Goal: Communication & Community: Answer question/provide support

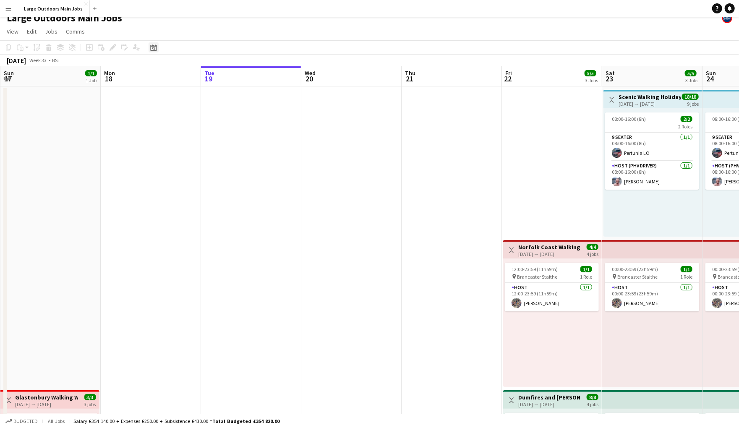
scroll to position [8, 0]
drag, startPoint x: 152, startPoint y: 51, endPoint x: 199, endPoint y: 62, distance: 47.9
click at [152, 51] on icon "Date picker" at bounding box center [153, 47] width 7 height 7
click at [222, 82] on span "Next month" at bounding box center [221, 76] width 17 height 17
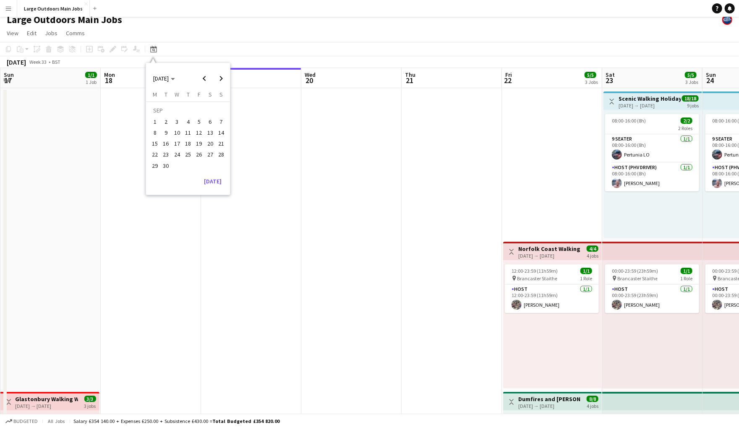
scroll to position [8, 0]
click at [199, 126] on span "5" at bounding box center [199, 121] width 10 height 10
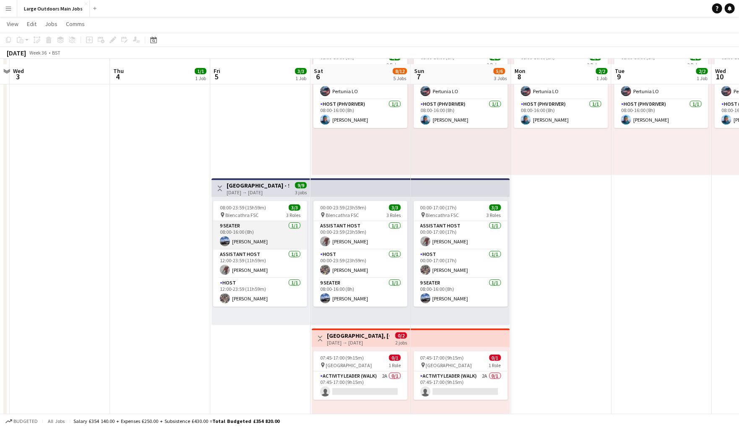
scroll to position [75, 0]
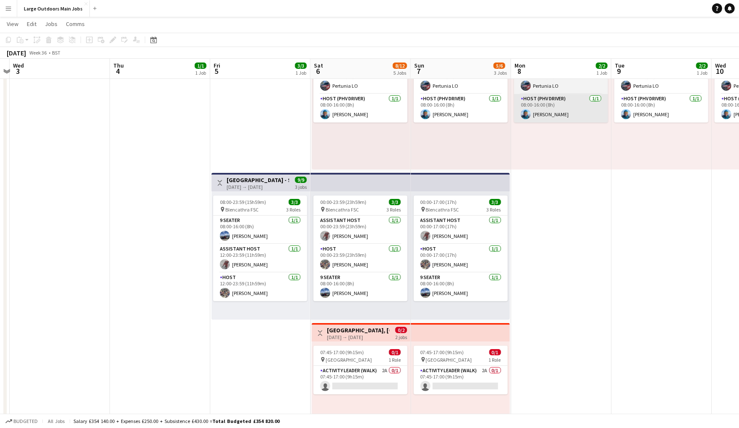
click at [248, 297] on app-card-role "Host [DATE] 12:00-23:59 (11h59m) [PERSON_NAME]" at bounding box center [260, 287] width 94 height 29
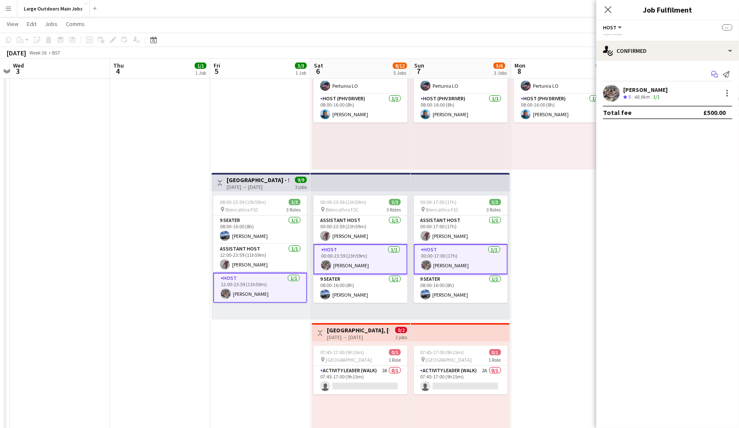
click at [710, 75] on app-icon "Start chat" at bounding box center [715, 74] width 12 height 12
click at [717, 76] on icon at bounding box center [716, 76] width 4 height 4
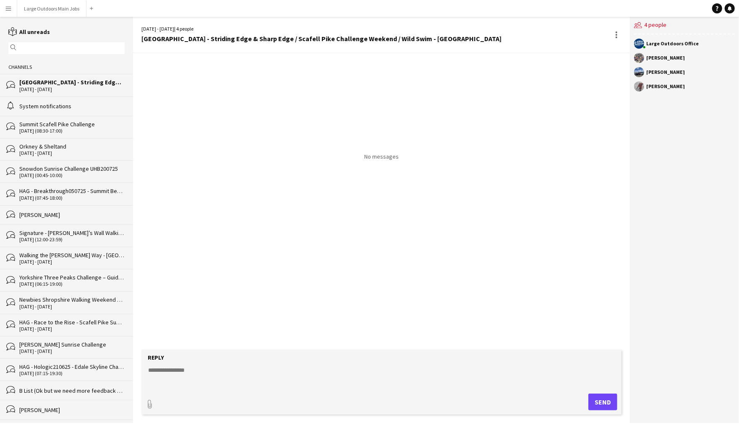
click at [190, 360] on form "Reply paperclip Send" at bounding box center [381, 382] width 480 height 65
click at [175, 369] on textarea at bounding box center [383, 377] width 472 height 22
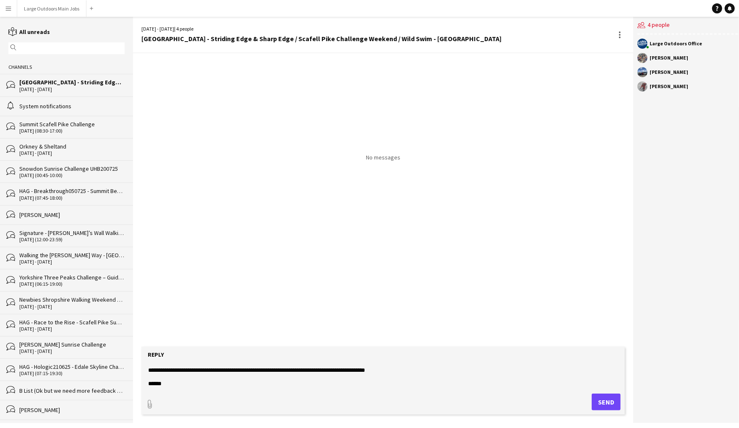
type textarea "**********"
click at [599, 402] on button "Send" at bounding box center [606, 402] width 29 height 17
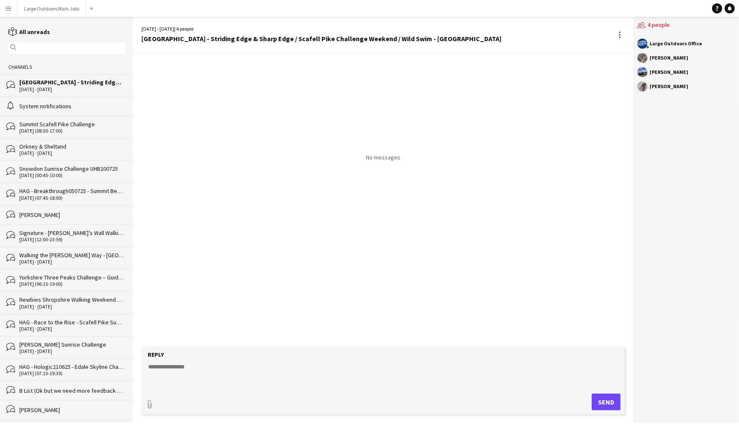
scroll to position [0, 0]
